Goal: Information Seeking & Learning: Check status

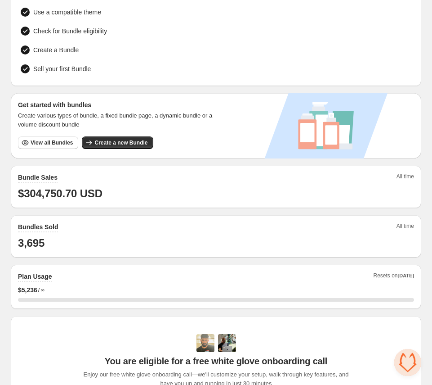
scroll to position [81, 0]
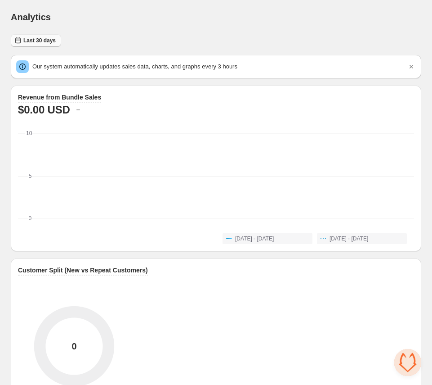
click at [36, 40] on span "Last 30 days" at bounding box center [39, 40] width 32 height 7
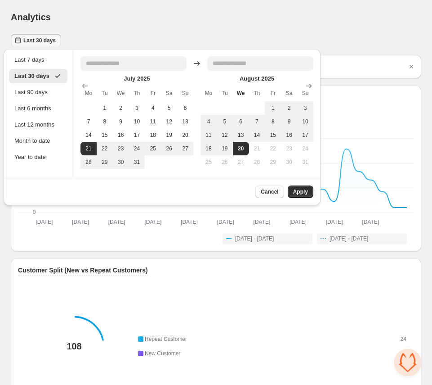
drag, startPoint x: 135, startPoint y: 22, endPoint x: 85, endPoint y: 21, distance: 49.5
click at [134, 22] on div "Analytics" at bounding box center [216, 17] width 411 height 13
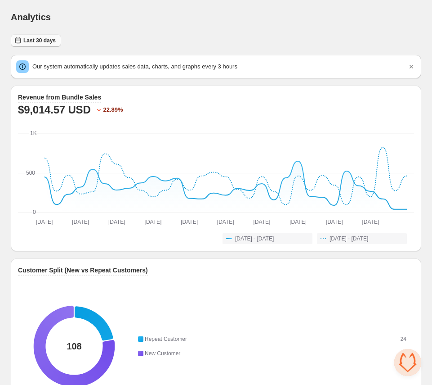
click at [43, 41] on span "Last 30 days" at bounding box center [39, 40] width 32 height 7
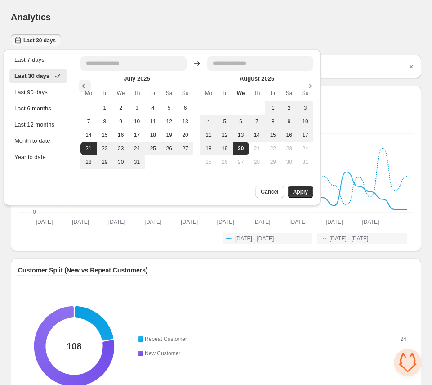
click at [90, 87] on icon "Show previous month, June 2025" at bounding box center [85, 85] width 9 height 9
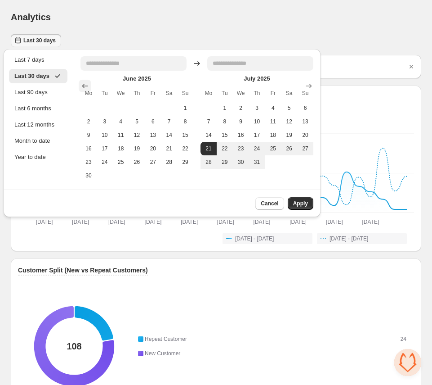
click at [90, 86] on icon "Show previous month, May 2025" at bounding box center [85, 85] width 9 height 9
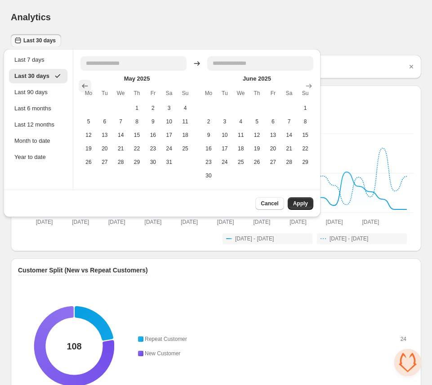
click at [88, 85] on icon "Show previous month, April 2025" at bounding box center [85, 86] width 6 height 4
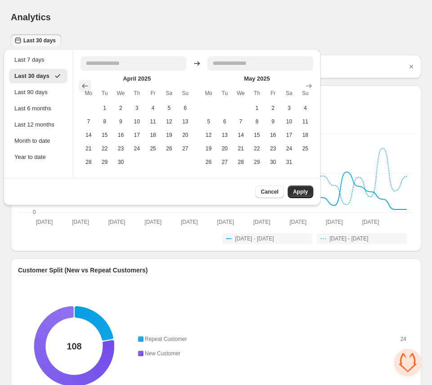
click at [88, 85] on icon "Show previous month, March 2025" at bounding box center [85, 86] width 6 height 4
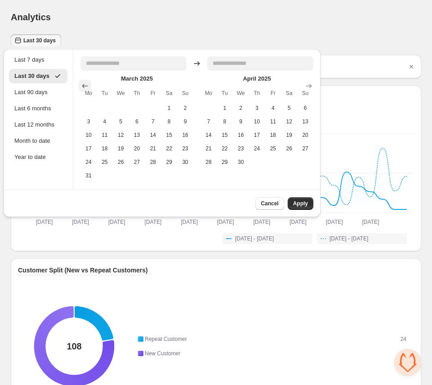
click at [88, 85] on icon "Show previous month, February 2025" at bounding box center [85, 86] width 6 height 4
click at [88, 84] on icon "Show previous month, January 2025" at bounding box center [85, 85] width 9 height 9
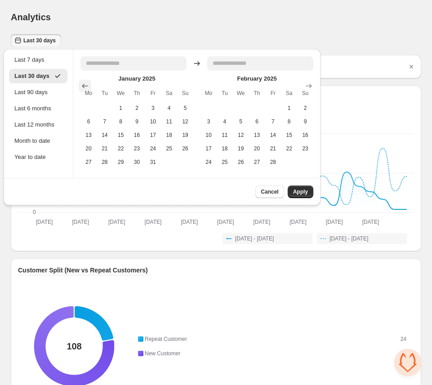
click at [88, 84] on icon "Show previous month, December 2024" at bounding box center [85, 85] width 9 height 9
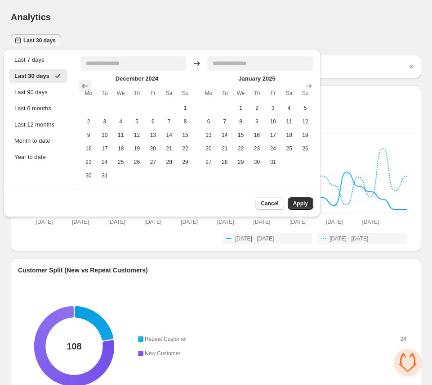
click at [88, 84] on icon "Show previous month, November 2024" at bounding box center [85, 85] width 9 height 9
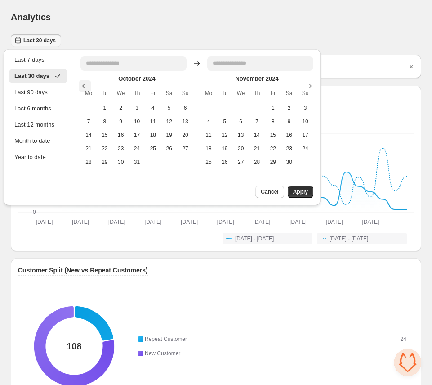
click at [88, 84] on icon "Show previous month, September 2024" at bounding box center [85, 85] width 9 height 9
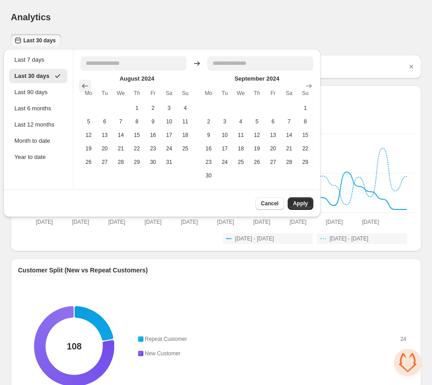
click at [88, 84] on icon "Show previous month, July 2024" at bounding box center [85, 85] width 9 height 9
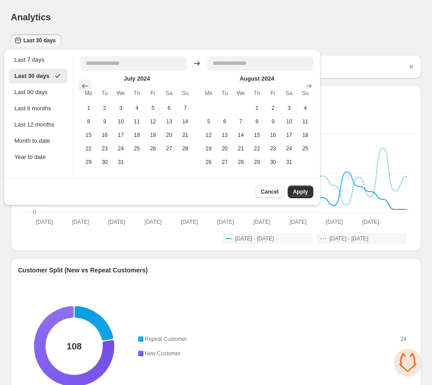
click at [88, 84] on icon "Show previous month, June 2024" at bounding box center [85, 85] width 9 height 9
click at [88, 84] on icon "Show previous month, April 2024" at bounding box center [85, 85] width 9 height 9
click at [88, 84] on icon "Show previous month, March 2024" at bounding box center [85, 85] width 9 height 9
click at [88, 84] on icon "Show previous month, February 2024" at bounding box center [85, 85] width 9 height 9
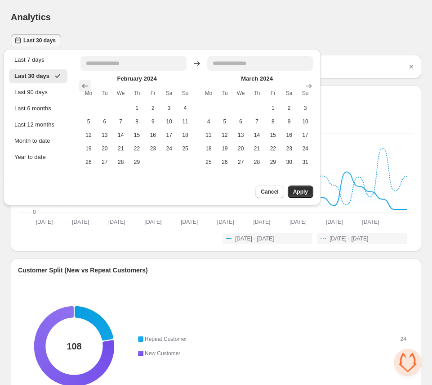
click at [88, 84] on icon "Show previous month, January 2024" at bounding box center [85, 85] width 9 height 9
drag, startPoint x: 88, startPoint y: 104, endPoint x: 94, endPoint y: 105, distance: 5.9
click at [88, 104] on button "1" at bounding box center [89, 107] width 16 height 13
type input "**********"
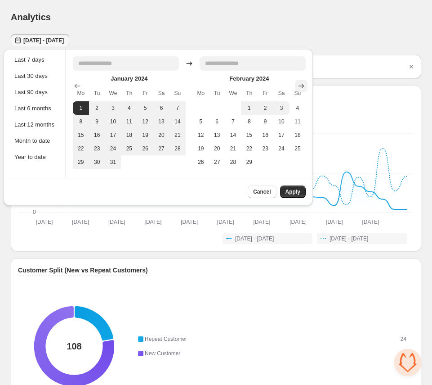
click at [300, 82] on icon "Show next month, March 2024" at bounding box center [301, 85] width 9 height 9
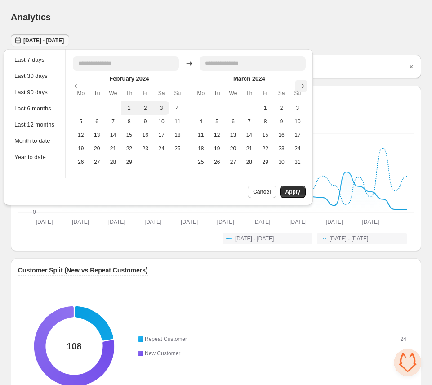
click at [300, 82] on icon "Show next month, April 2024" at bounding box center [301, 85] width 9 height 9
click at [300, 82] on icon "Show next month, June 2024" at bounding box center [301, 85] width 9 height 9
click at [300, 82] on icon "Show next month, July 2024" at bounding box center [301, 85] width 9 height 9
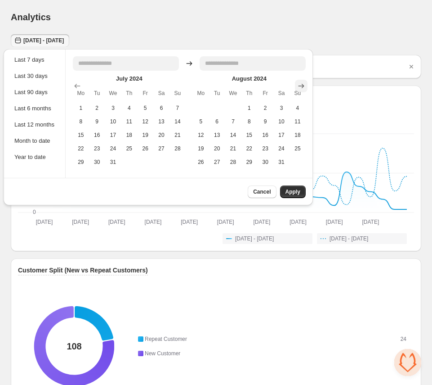
click at [300, 82] on icon "Show next month, September 2024" at bounding box center [301, 85] width 9 height 9
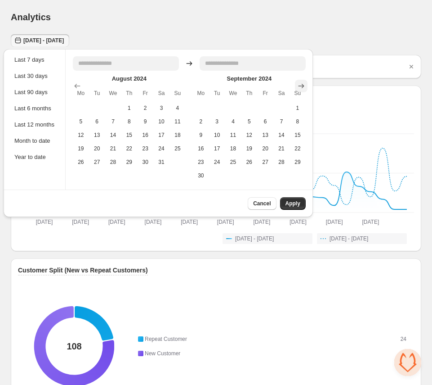
click at [300, 82] on icon "Show next month, October 2024" at bounding box center [301, 85] width 9 height 9
click at [300, 82] on icon "Show next month, November 2024" at bounding box center [301, 85] width 9 height 9
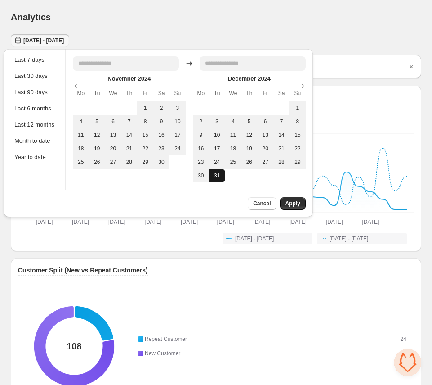
click at [217, 176] on button "31" at bounding box center [217, 175] width 16 height 13
type input "**********"
drag, startPoint x: 292, startPoint y: 202, endPoint x: 315, endPoint y: 115, distance: 89.9
click at [292, 202] on span "Apply" at bounding box center [293, 203] width 15 height 7
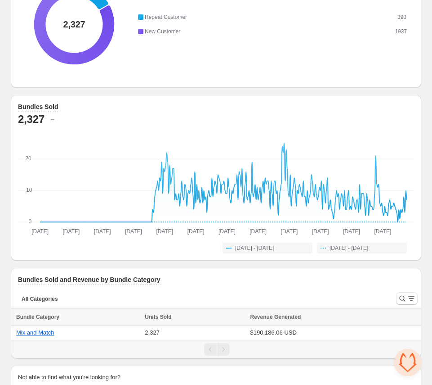
scroll to position [349, 0]
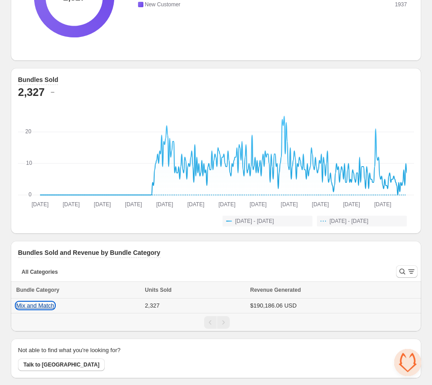
click at [38, 304] on button "Mix and Match" at bounding box center [35, 305] width 38 height 7
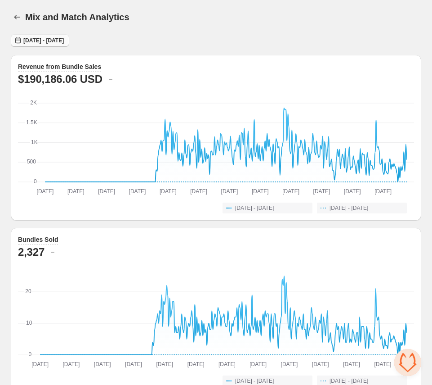
click at [55, 43] on span "Mon Jan 01 2024 - Tue Dec 31 2024" at bounding box center [43, 40] width 40 height 7
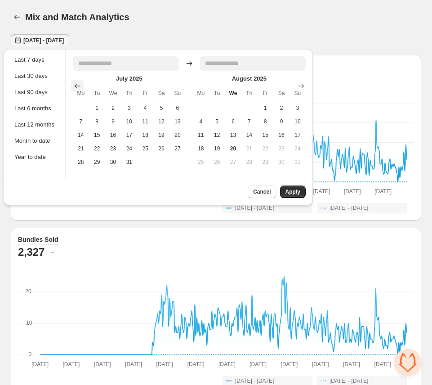
click at [74, 85] on button "Show previous month, June 2025" at bounding box center [77, 86] width 13 height 13
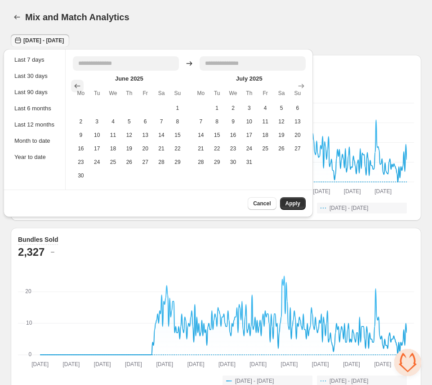
click at [74, 85] on button "Show previous month, May 2025" at bounding box center [77, 86] width 13 height 13
click at [74, 85] on button "Show previous month, April 2025" at bounding box center [77, 86] width 13 height 13
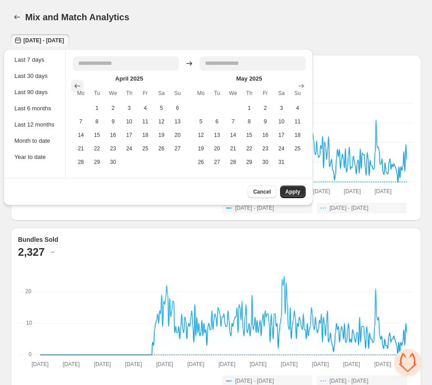
click at [74, 85] on button "Show previous month, March 2025" at bounding box center [77, 86] width 13 height 13
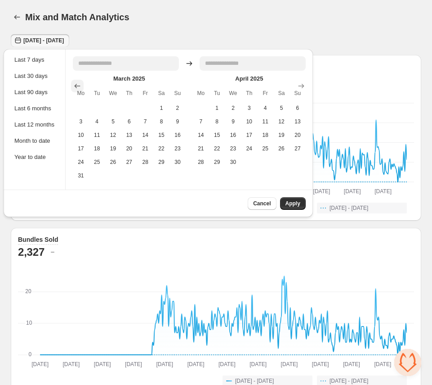
click at [74, 85] on button "Show previous month, February 2025" at bounding box center [77, 86] width 13 height 13
click at [74, 85] on button "Show previous month, January 2025" at bounding box center [77, 86] width 13 height 13
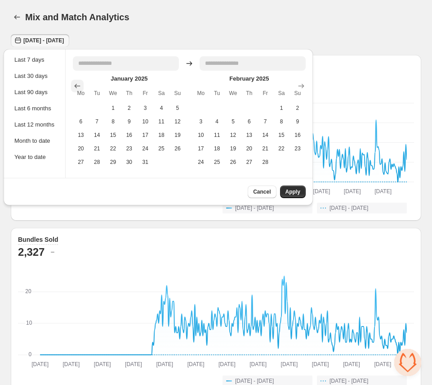
click at [74, 85] on button "Show previous month, December 2024" at bounding box center [77, 86] width 13 height 13
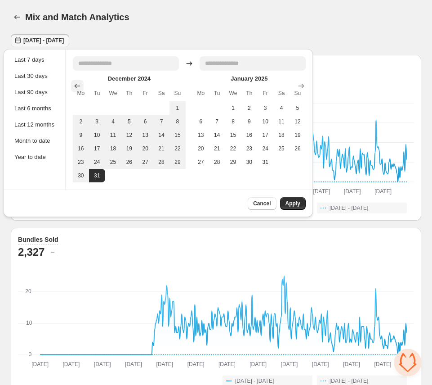
click at [74, 85] on button "Show previous month, November 2024" at bounding box center [77, 86] width 13 height 13
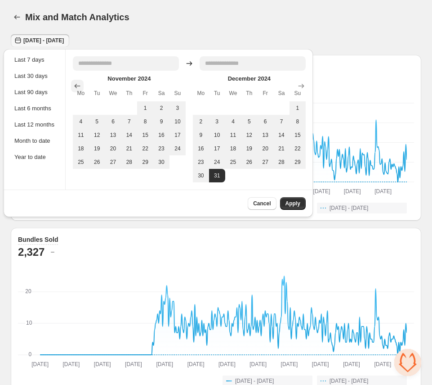
click at [74, 85] on button "Show previous month, October 2024" at bounding box center [77, 86] width 13 height 13
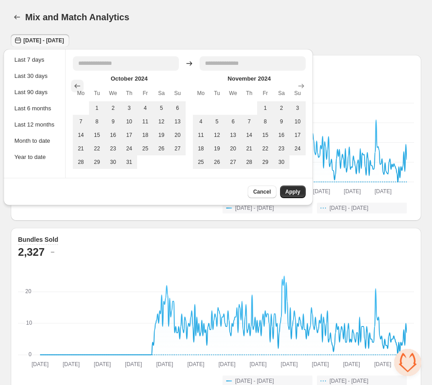
click at [74, 85] on icon "Show previous month, September 2024" at bounding box center [77, 85] width 9 height 9
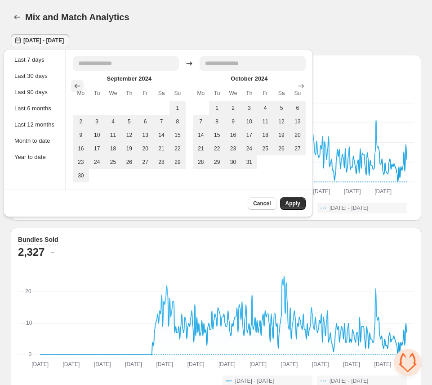
click at [74, 85] on icon "Show previous month, August 2024" at bounding box center [77, 85] width 9 height 9
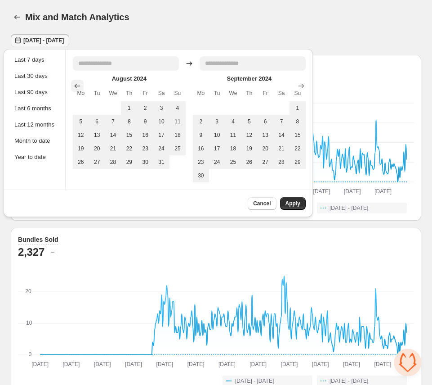
click at [74, 85] on icon "Show previous month, July 2024" at bounding box center [77, 85] width 9 height 9
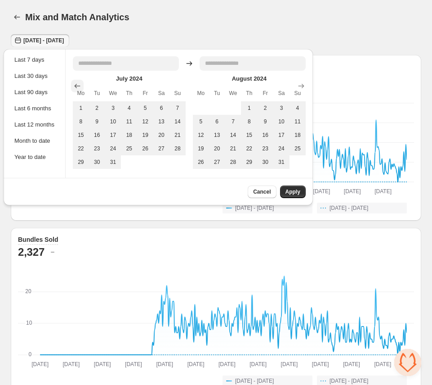
click at [74, 85] on icon "Show previous month, June 2024" at bounding box center [77, 85] width 9 height 9
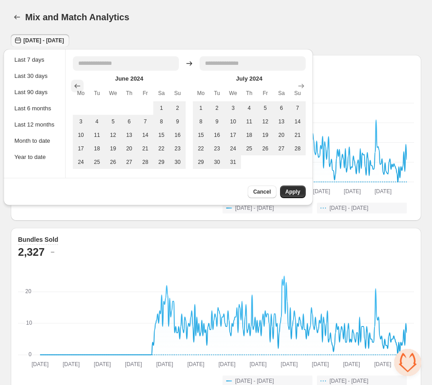
click at [74, 85] on icon "Show previous month, May 2024" at bounding box center [77, 85] width 9 height 9
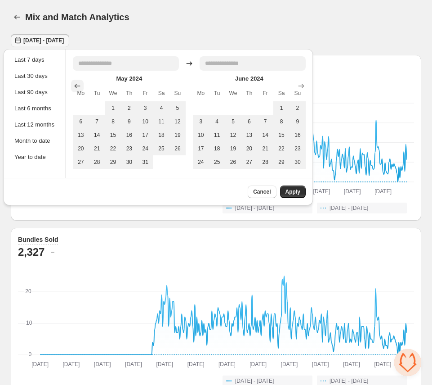
click at [74, 85] on icon "Show previous month, April 2024" at bounding box center [77, 85] width 9 height 9
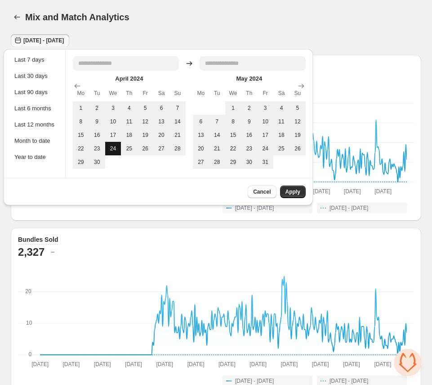
click at [112, 145] on button "24" at bounding box center [113, 148] width 16 height 13
type input "**********"
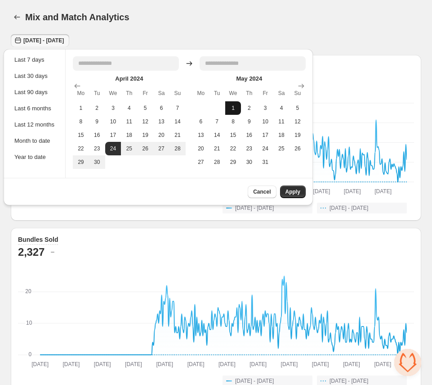
click at [237, 108] on button "1" at bounding box center [233, 107] width 16 height 13
type input "**********"
click at [238, 106] on button "1" at bounding box center [233, 107] width 16 height 13
type input "**********"
click at [308, 88] on button "Show next month, June 2024" at bounding box center [301, 86] width 13 height 13
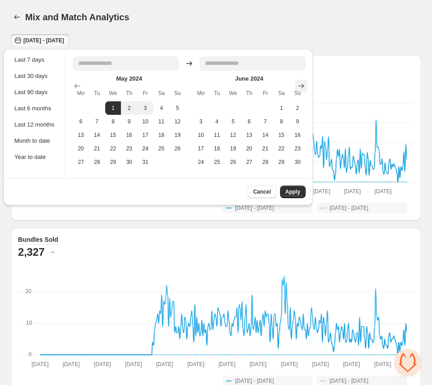
click at [307, 89] on button "Show next month, July 2024" at bounding box center [301, 86] width 13 height 13
click at [306, 89] on icon "Show next month, August 2024" at bounding box center [301, 85] width 9 height 9
click at [306, 89] on icon "Show next month, September 2024" at bounding box center [301, 85] width 9 height 9
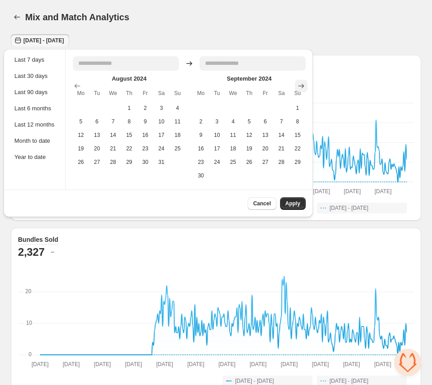
click at [306, 89] on icon "Show next month, October 2024" at bounding box center [301, 85] width 9 height 9
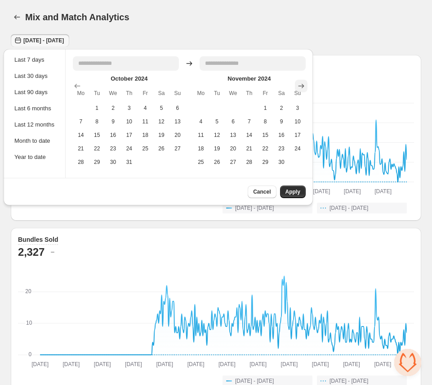
click at [306, 89] on icon "Show next month, December 2024" at bounding box center [301, 85] width 9 height 9
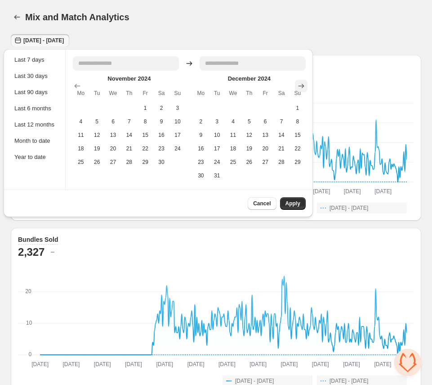
click at [306, 89] on icon "Show next month, January 2025" at bounding box center [301, 85] width 9 height 9
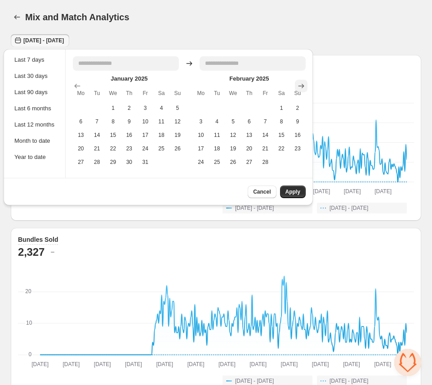
click at [306, 89] on icon "Show next month, March 2025" at bounding box center [301, 85] width 9 height 9
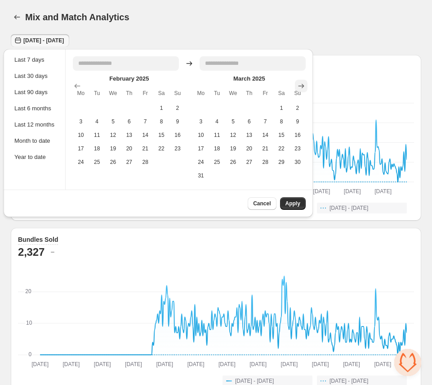
click at [306, 89] on icon "Show next month, April 2025" at bounding box center [301, 85] width 9 height 9
click at [305, 87] on icon "Show next month, May 2025" at bounding box center [301, 85] width 9 height 9
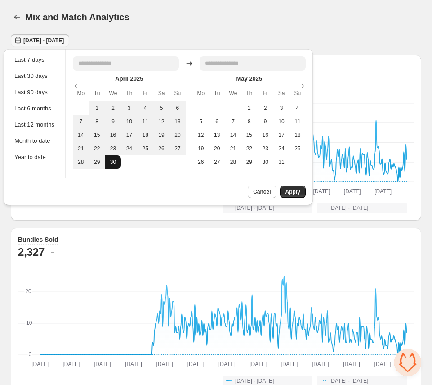
click at [113, 159] on button "30" at bounding box center [113, 161] width 16 height 13
type input "**********"
click at [288, 193] on span "Apply" at bounding box center [293, 191] width 15 height 7
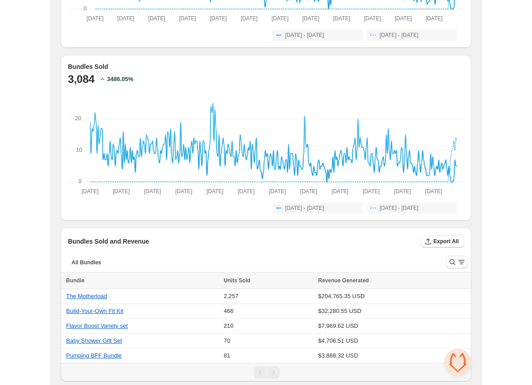
scroll to position [3, 0]
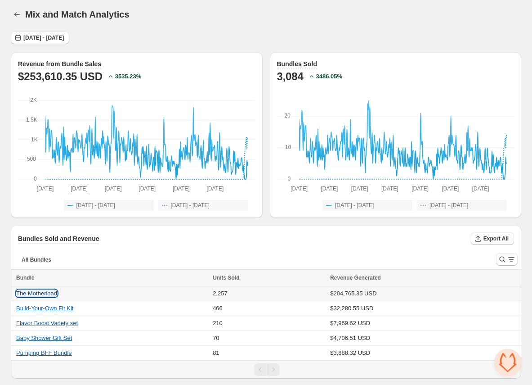
click at [35, 294] on button "The Motherload" at bounding box center [36, 293] width 41 height 7
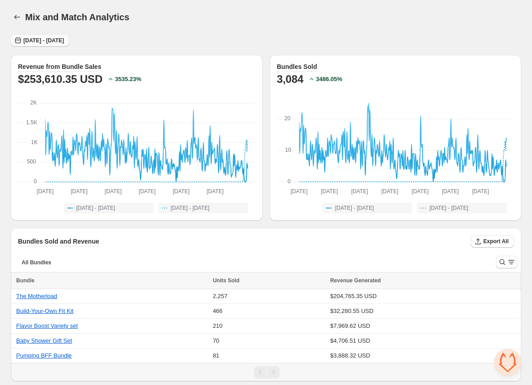
click at [64, 41] on span "[DATE] - [DATE]" at bounding box center [43, 40] width 40 height 7
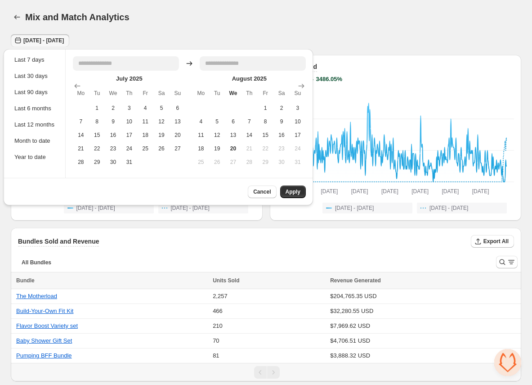
click at [157, 27] on div "Mix and Match Analytics. This page is ready Mix and Match Analytics" at bounding box center [266, 17] width 511 height 34
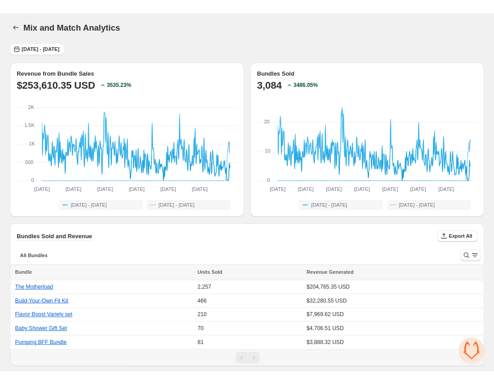
scroll to position [3, 0]
